Goal: Task Accomplishment & Management: Complete application form

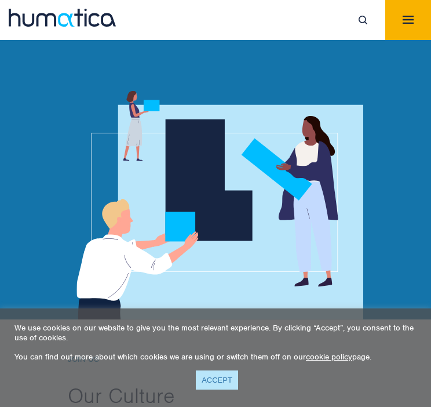
click at [223, 376] on link "ACCEPT" at bounding box center [217, 379] width 42 height 19
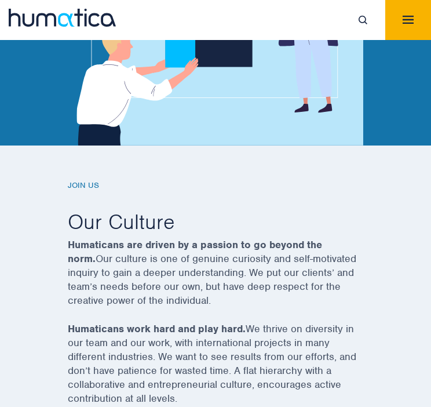
scroll to position [406, 0]
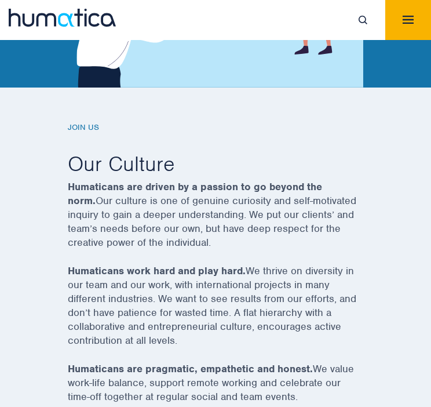
click at [398, 17] on button "Toggle navigation" at bounding box center [409, 20] width 46 height 40
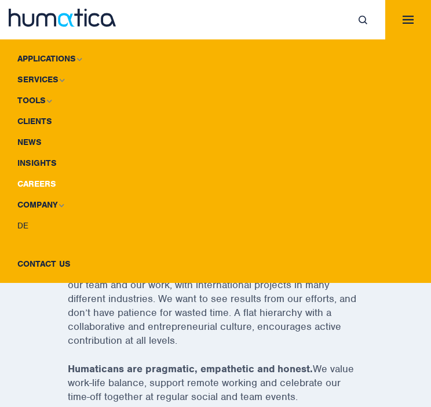
click at [41, 186] on link "Careers" at bounding box center [215, 183] width 431 height 21
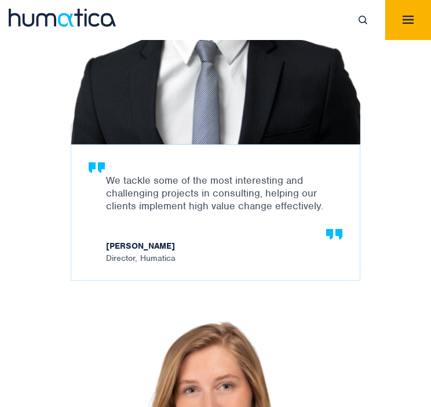
scroll to position [2029, 0]
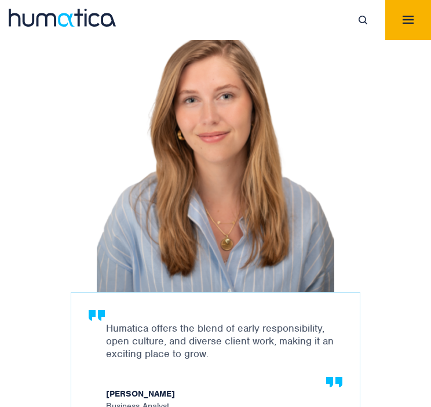
click at [405, 19] on img "Toggle navigation" at bounding box center [408, 20] width 11 height 8
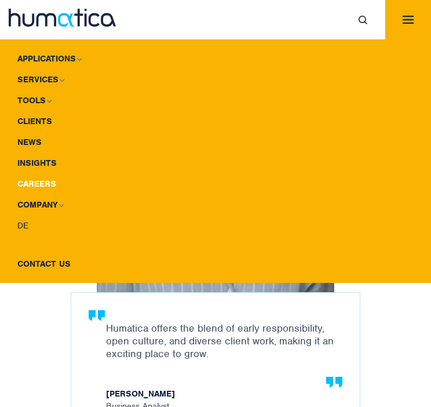
click at [36, 181] on link "Careers" at bounding box center [215, 183] width 431 height 21
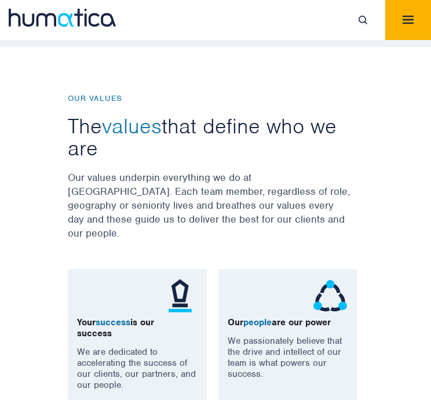
scroll to position [1159, 0]
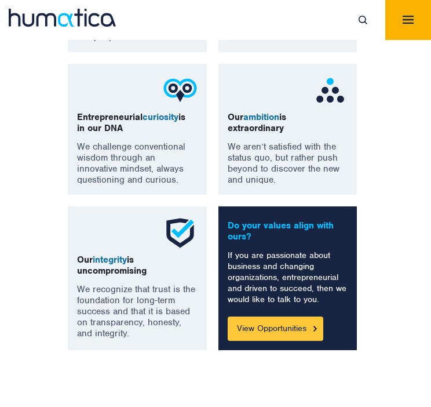
click at [290, 317] on link "View Opportunities" at bounding box center [276, 329] width 96 height 24
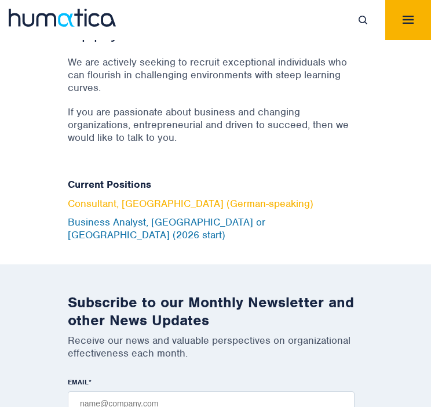
scroll to position [4568, 0]
